Goal: Navigation & Orientation: Go to known website

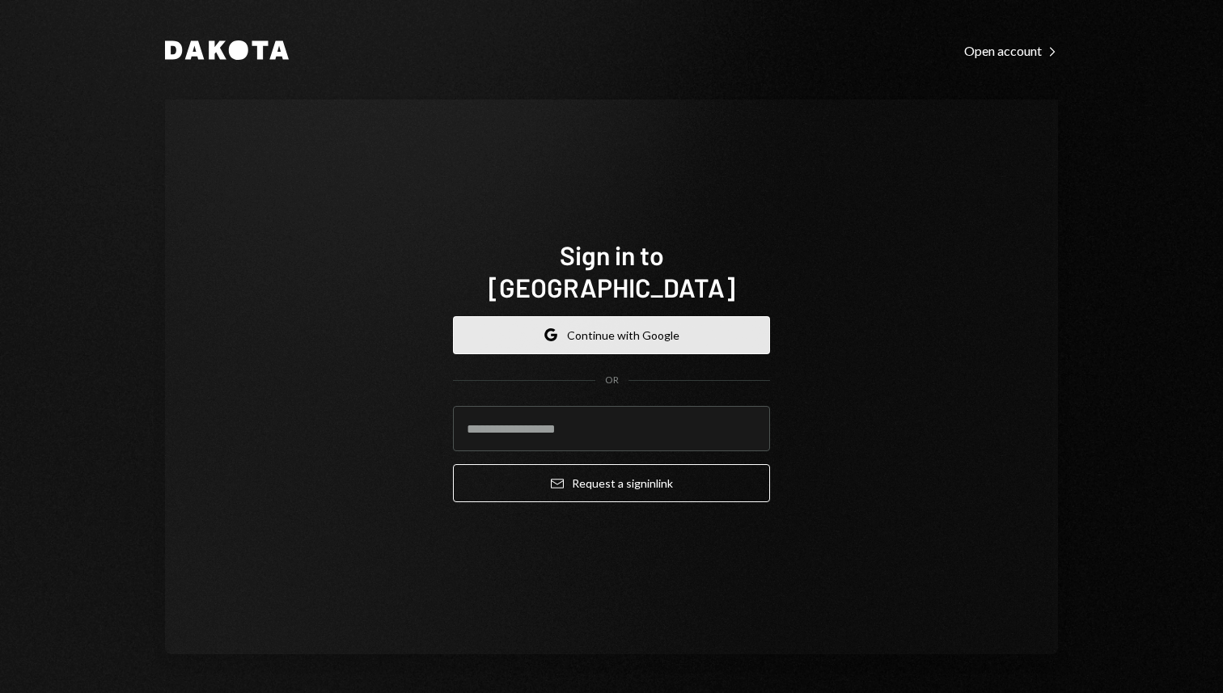
click at [641, 328] on button "Google Continue with Google" at bounding box center [611, 335] width 317 height 38
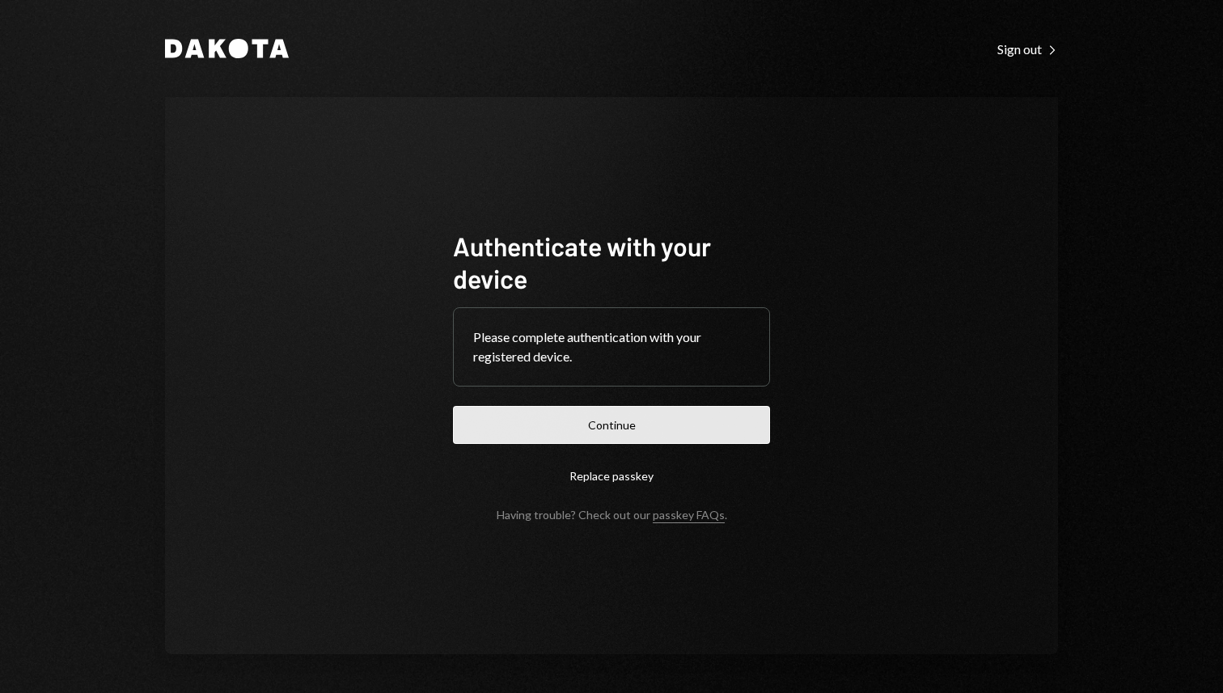
click at [573, 428] on button "Continue" at bounding box center [611, 425] width 317 height 38
